Goal: Transaction & Acquisition: Purchase product/service

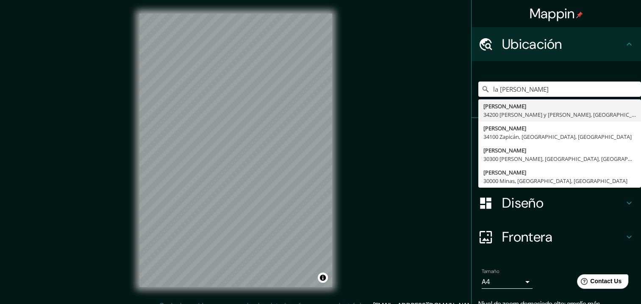
drag, startPoint x: 525, startPoint y: 89, endPoint x: 422, endPoint y: 73, distance: 104.3
click at [427, 74] on div "Mappin Ubicación la [PERSON_NAME] 34200 [PERSON_NAME] y [PERSON_NAME], Departam…" at bounding box center [320, 157] width 641 height 314
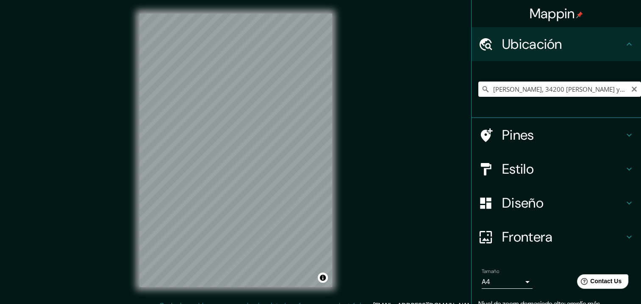
click at [556, 87] on input "[PERSON_NAME], 34200 [PERSON_NAME] y [PERSON_NAME], [GEOGRAPHIC_DATA], [GEOGRAP…" at bounding box center [560, 88] width 163 height 15
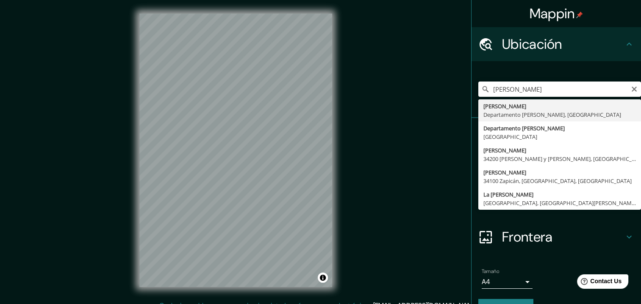
type input "[PERSON_NAME], [GEOGRAPHIC_DATA][PERSON_NAME], [GEOGRAPHIC_DATA]"
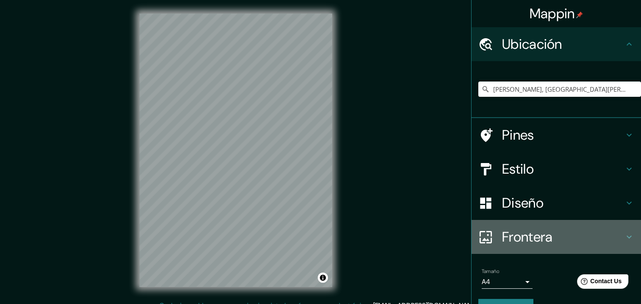
click at [536, 230] on h4 "Frontera" at bounding box center [563, 236] width 122 height 17
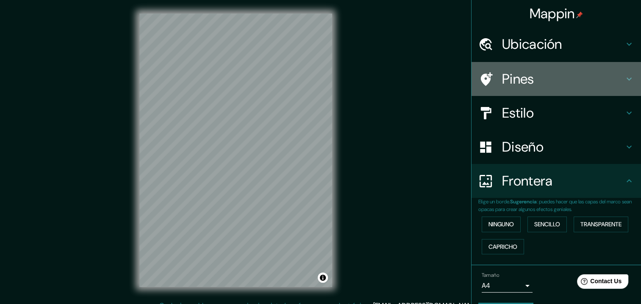
click at [526, 81] on h4 "Pines" at bounding box center [563, 78] width 122 height 17
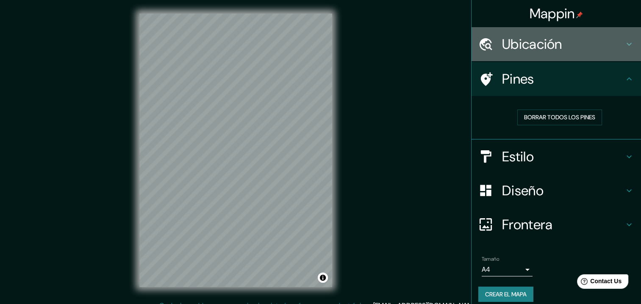
click at [534, 49] on h4 "Ubicación" at bounding box center [563, 44] width 122 height 17
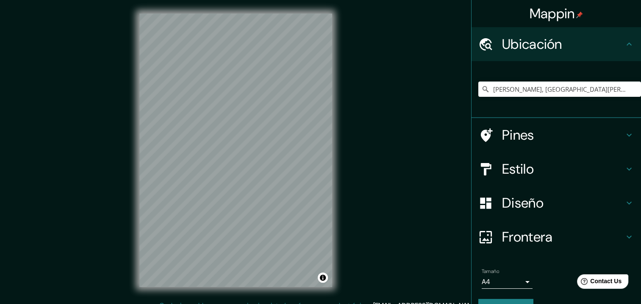
click at [534, 181] on div "Estilo" at bounding box center [557, 169] width 170 height 34
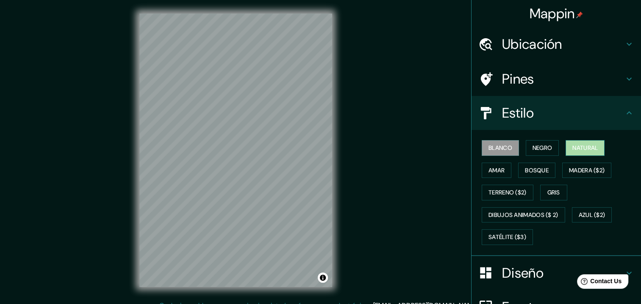
click at [577, 151] on font "Natural" at bounding box center [585, 147] width 25 height 11
click at [530, 276] on h4 "Diseño" at bounding box center [563, 272] width 122 height 17
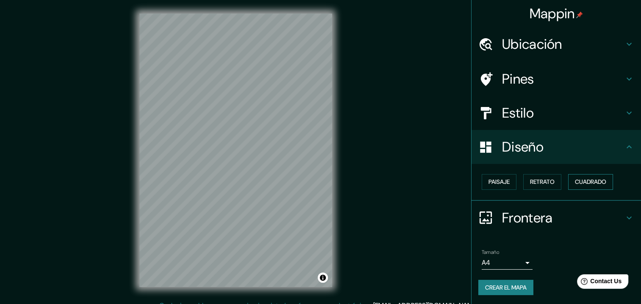
click at [583, 186] on font "Cuadrado" at bounding box center [590, 181] width 31 height 11
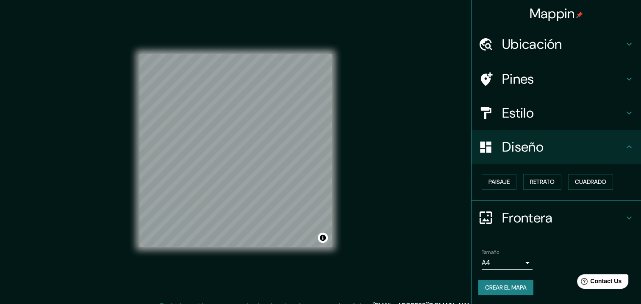
click at [374, 183] on div "Mappin Ubicación [PERSON_NAME], [GEOGRAPHIC_DATA][PERSON_NAME], [GEOGRAPHIC_DAT…" at bounding box center [320, 157] width 641 height 314
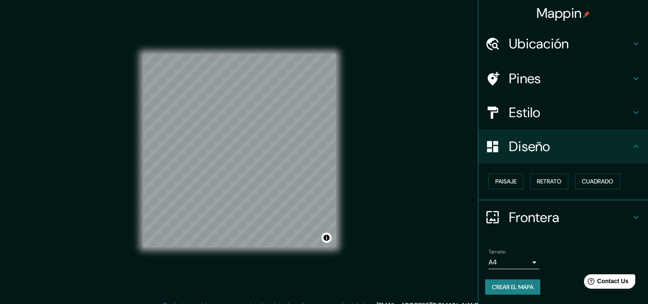
click at [526, 260] on body "Mappin Ubicación [PERSON_NAME], [GEOGRAPHIC_DATA][PERSON_NAME], [GEOGRAPHIC_DAT…" at bounding box center [324, 152] width 648 height 304
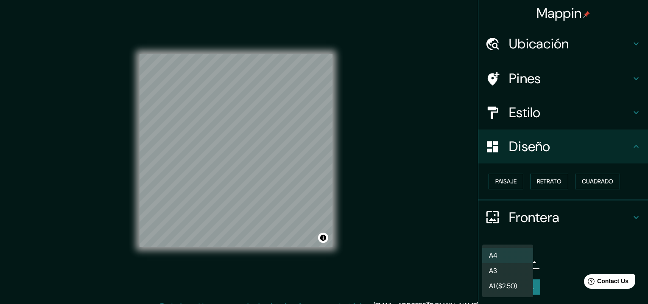
click at [512, 272] on li "A3" at bounding box center [507, 270] width 51 height 15
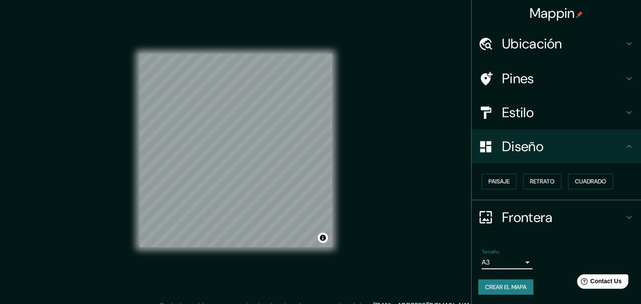
click at [518, 287] on font "Crear el mapa" at bounding box center [506, 287] width 42 height 11
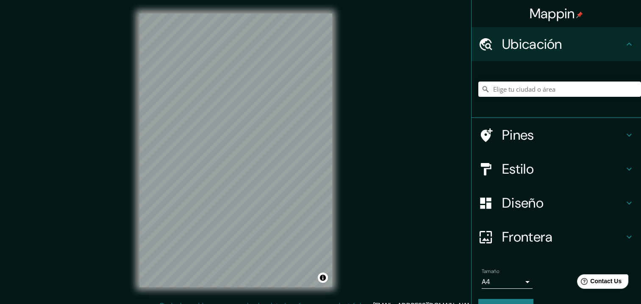
click at [568, 89] on input "Elige tu ciudad o área" at bounding box center [560, 88] width 163 height 15
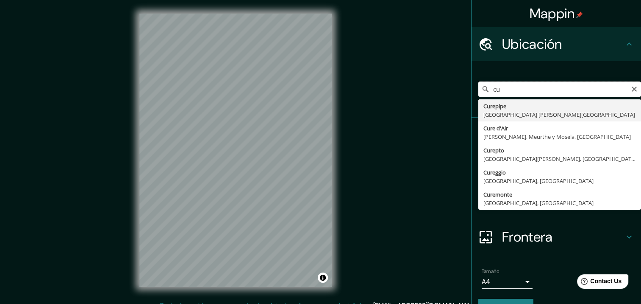
type input "c"
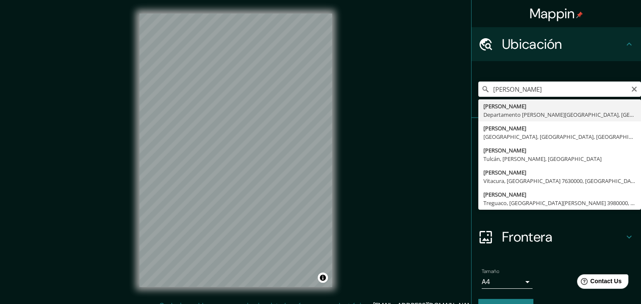
type input "Maldonado, Departamento de Maldonado, Uruguay"
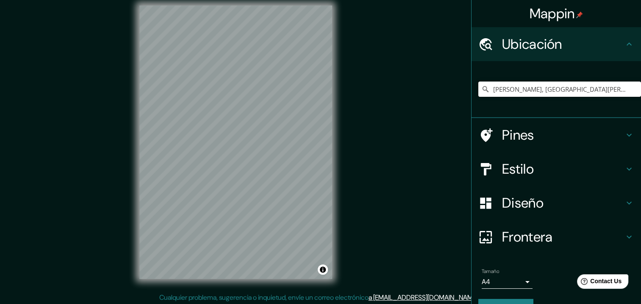
scroll to position [10, 0]
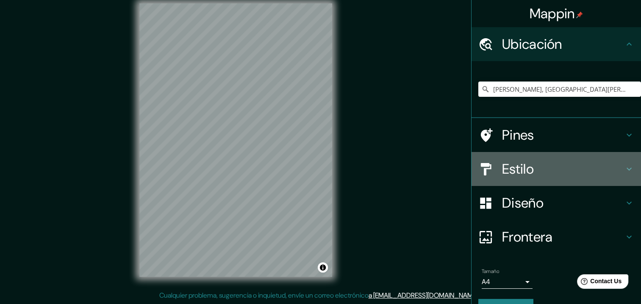
click at [532, 179] on div "Estilo" at bounding box center [557, 169] width 170 height 34
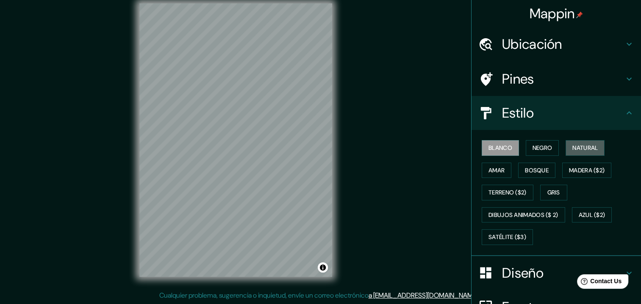
drag, startPoint x: 583, startPoint y: 152, endPoint x: 580, endPoint y: 156, distance: 4.5
click at [583, 152] on font "Natural" at bounding box center [585, 147] width 25 height 11
click at [577, 119] on h4 "Estilo" at bounding box center [563, 112] width 122 height 17
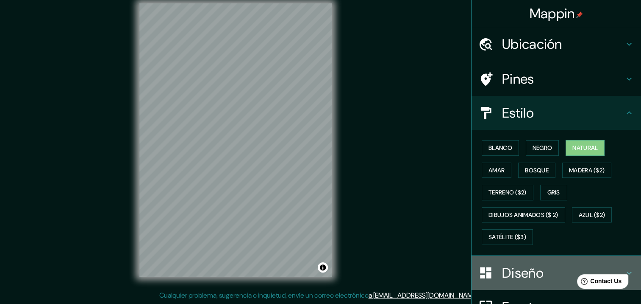
drag, startPoint x: 560, startPoint y: 268, endPoint x: 535, endPoint y: 249, distance: 30.5
click at [557, 264] on h4 "Diseño" at bounding box center [563, 272] width 122 height 17
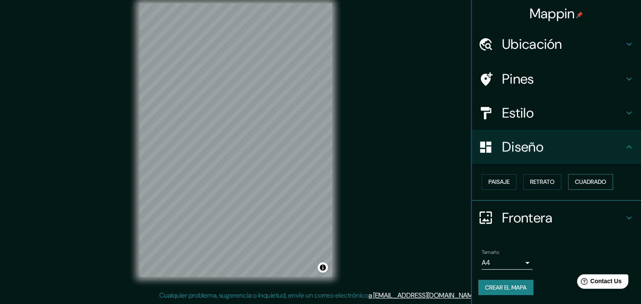
click at [577, 188] on div "Paisaje Retrato Cuadrado" at bounding box center [560, 181] width 163 height 22
click at [579, 183] on font "Cuadrado" at bounding box center [590, 181] width 31 height 11
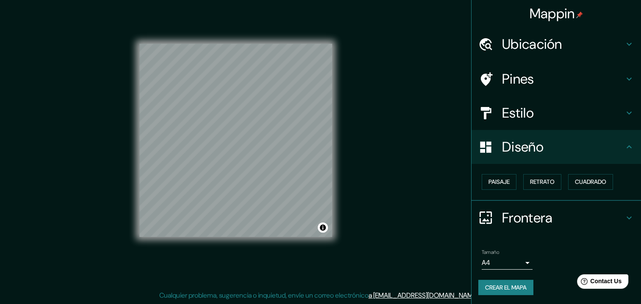
click at [519, 265] on body "Mappin Ubicación Maldonado, Departamento de Maldonado, Uruguay Pines Estilo Dis…" at bounding box center [320, 142] width 641 height 304
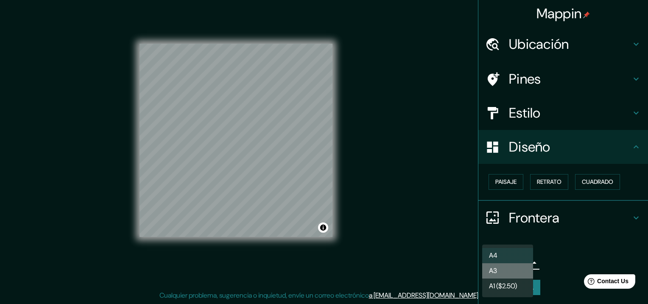
click at [519, 274] on li "A3" at bounding box center [507, 270] width 51 height 15
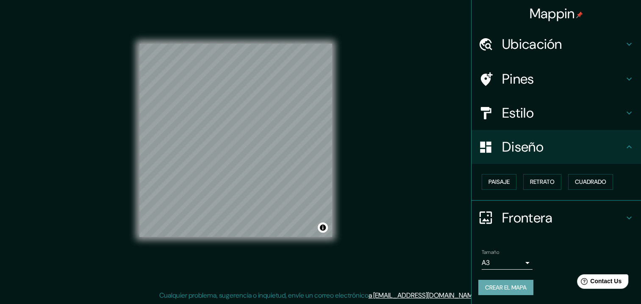
click at [522, 283] on font "Crear el mapa" at bounding box center [506, 287] width 42 height 11
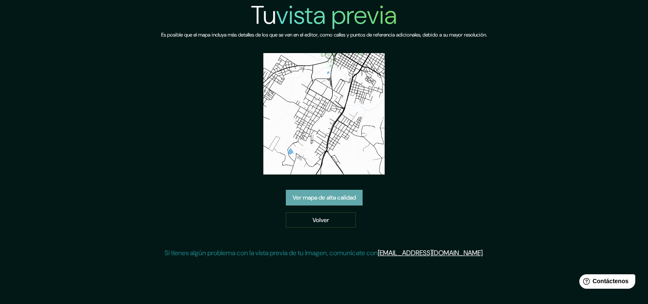
click at [351, 200] on font "Ver mapa de alta calidad" at bounding box center [324, 197] width 63 height 11
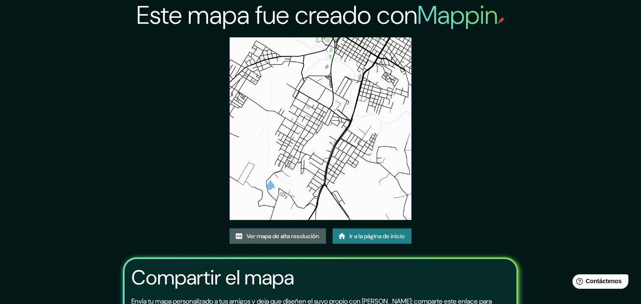
click at [298, 240] on font "Ver mapa de alta resolución" at bounding box center [283, 236] width 72 height 11
click at [285, 232] on font "Ver mapa de alta resolución" at bounding box center [283, 236] width 72 height 11
click at [250, 236] on font "Ver mapa de alta resolución" at bounding box center [283, 236] width 72 height 11
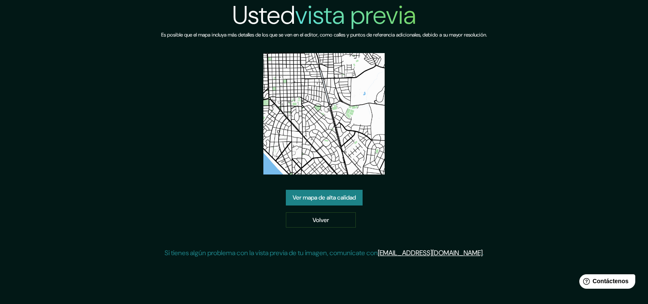
drag, startPoint x: 323, startPoint y: 104, endPoint x: 315, endPoint y: 194, distance: 90.3
click at [315, 194] on link "Ver mapa de alta calidad" at bounding box center [324, 198] width 77 height 16
